Goal: Task Accomplishment & Management: Manage account settings

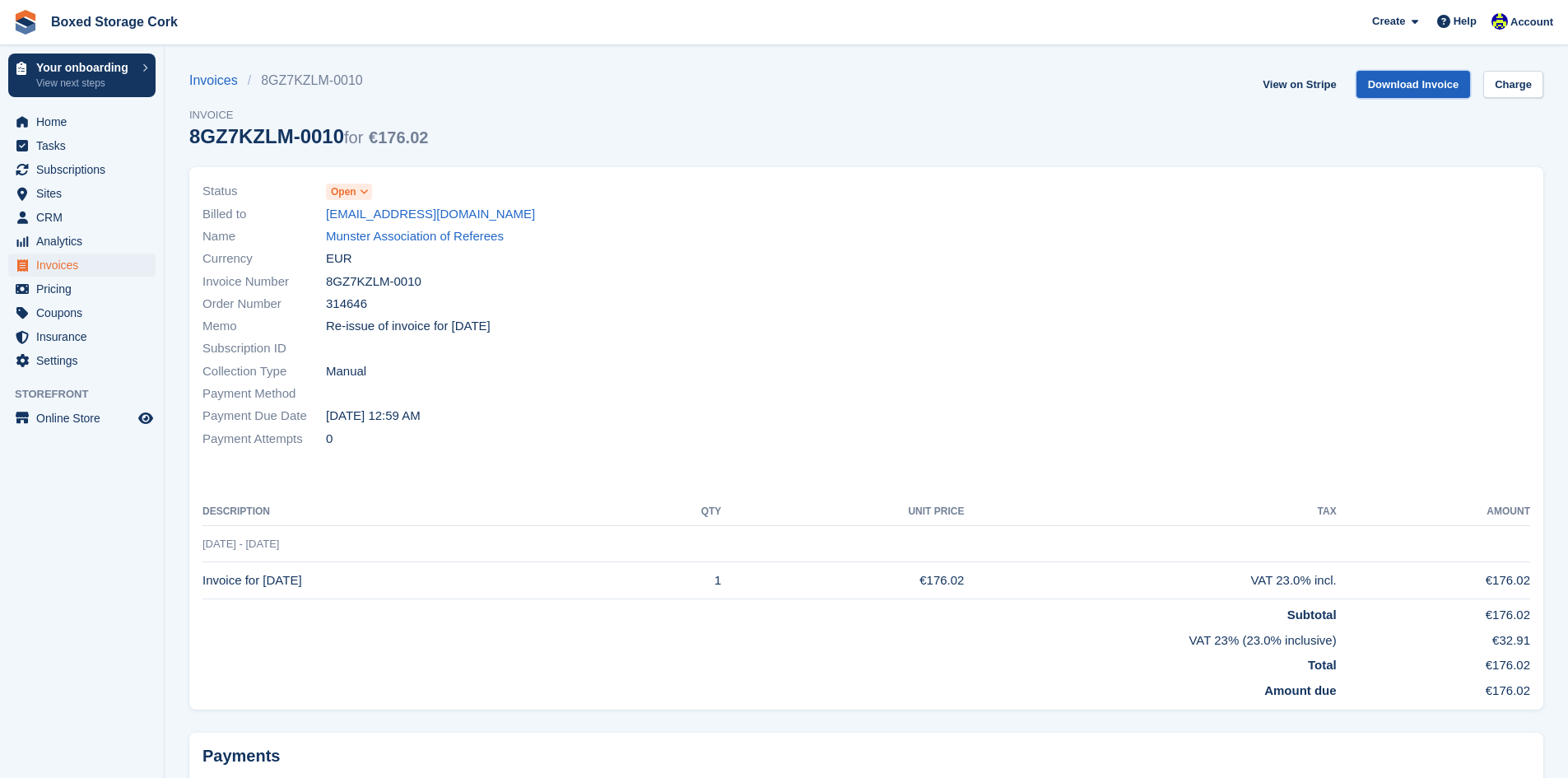
click at [1440, 84] on link "Download Invoice" at bounding box center [1413, 84] width 115 height 28
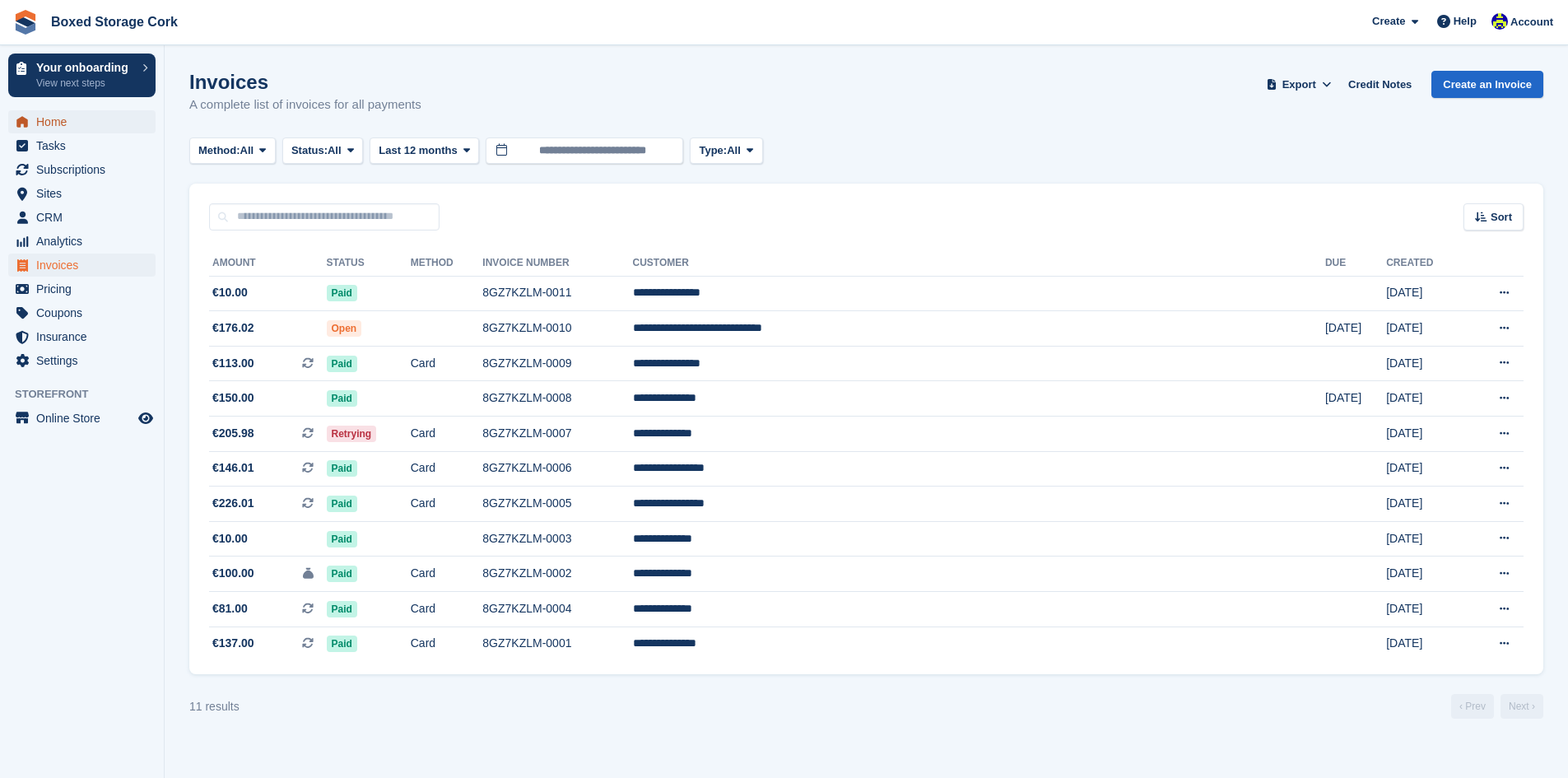
click at [48, 121] on span "Home" at bounding box center [85, 121] width 99 height 23
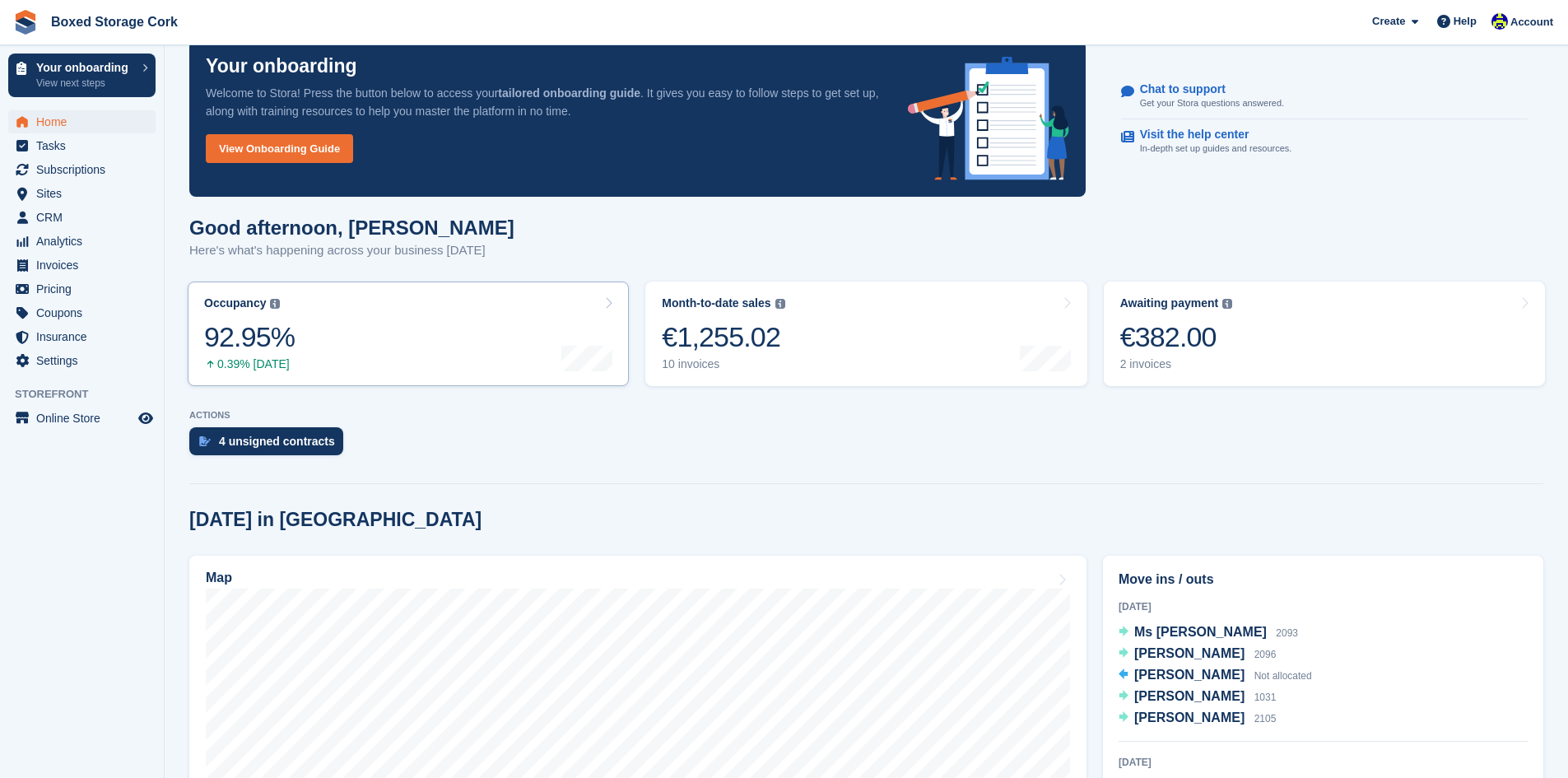
scroll to position [247, 0]
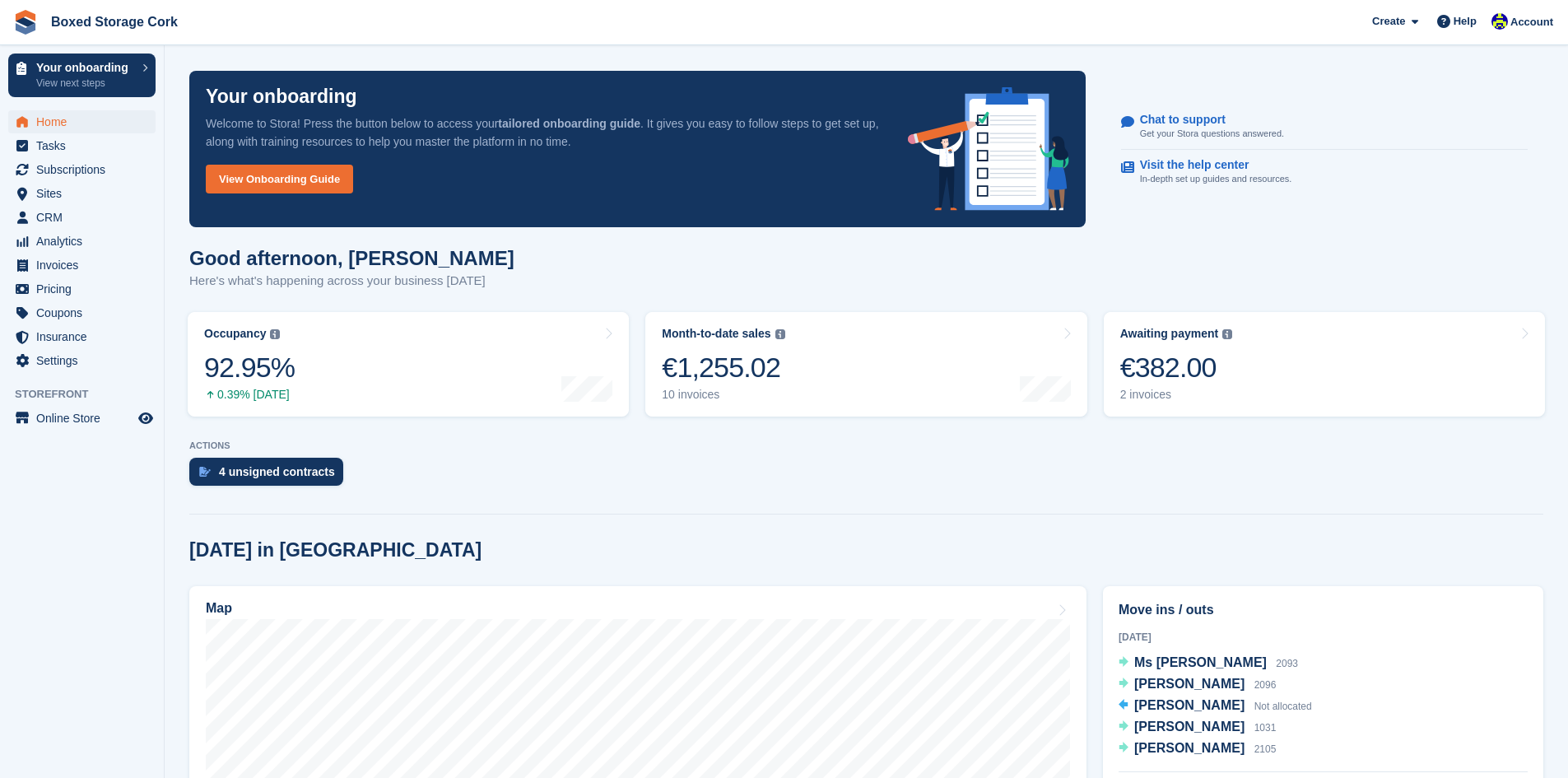
scroll to position [247, 0]
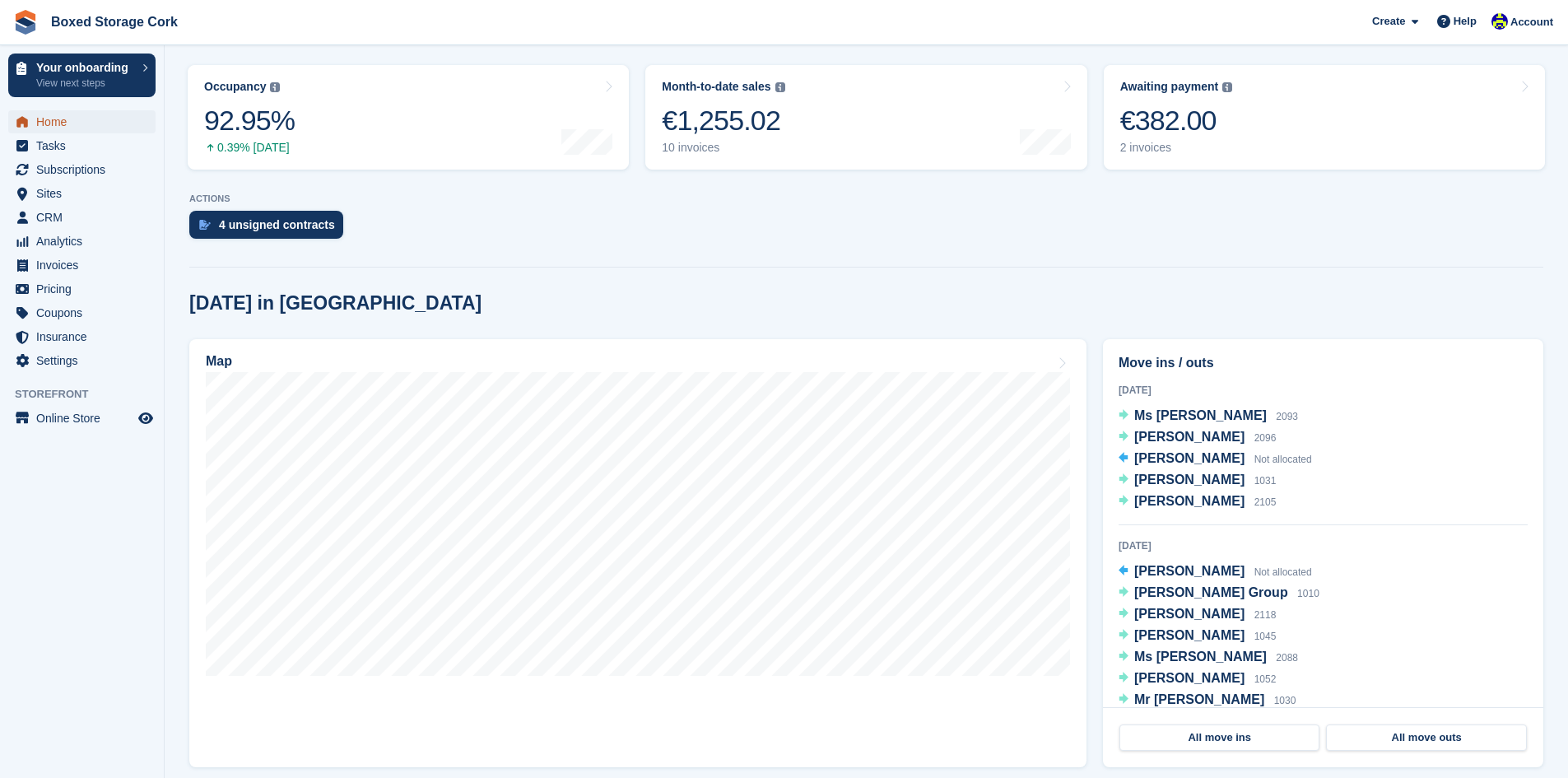
click at [46, 124] on span "Home" at bounding box center [85, 121] width 99 height 23
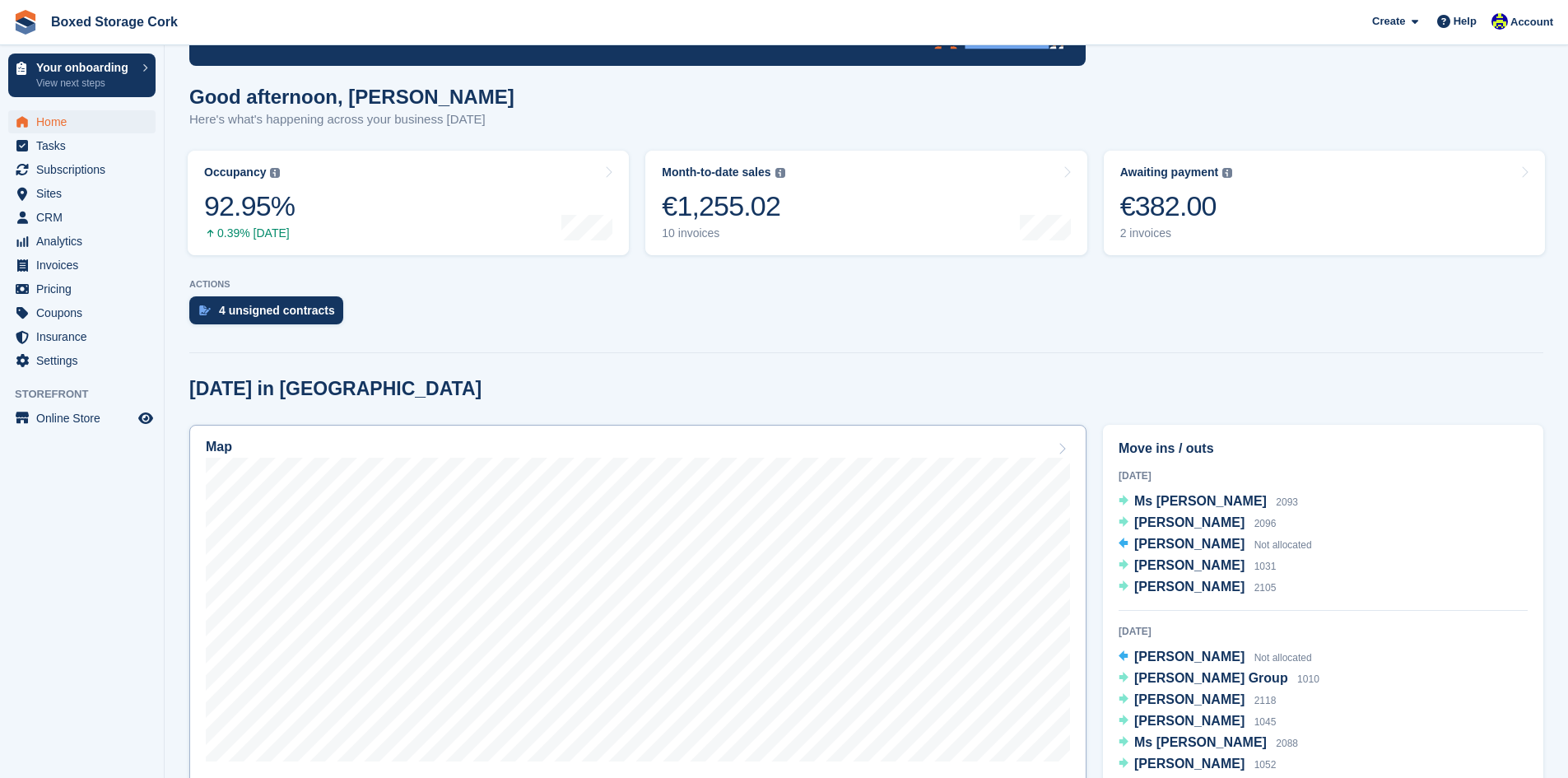
scroll to position [165, 0]
